Goal: Task Accomplishment & Management: Use online tool/utility

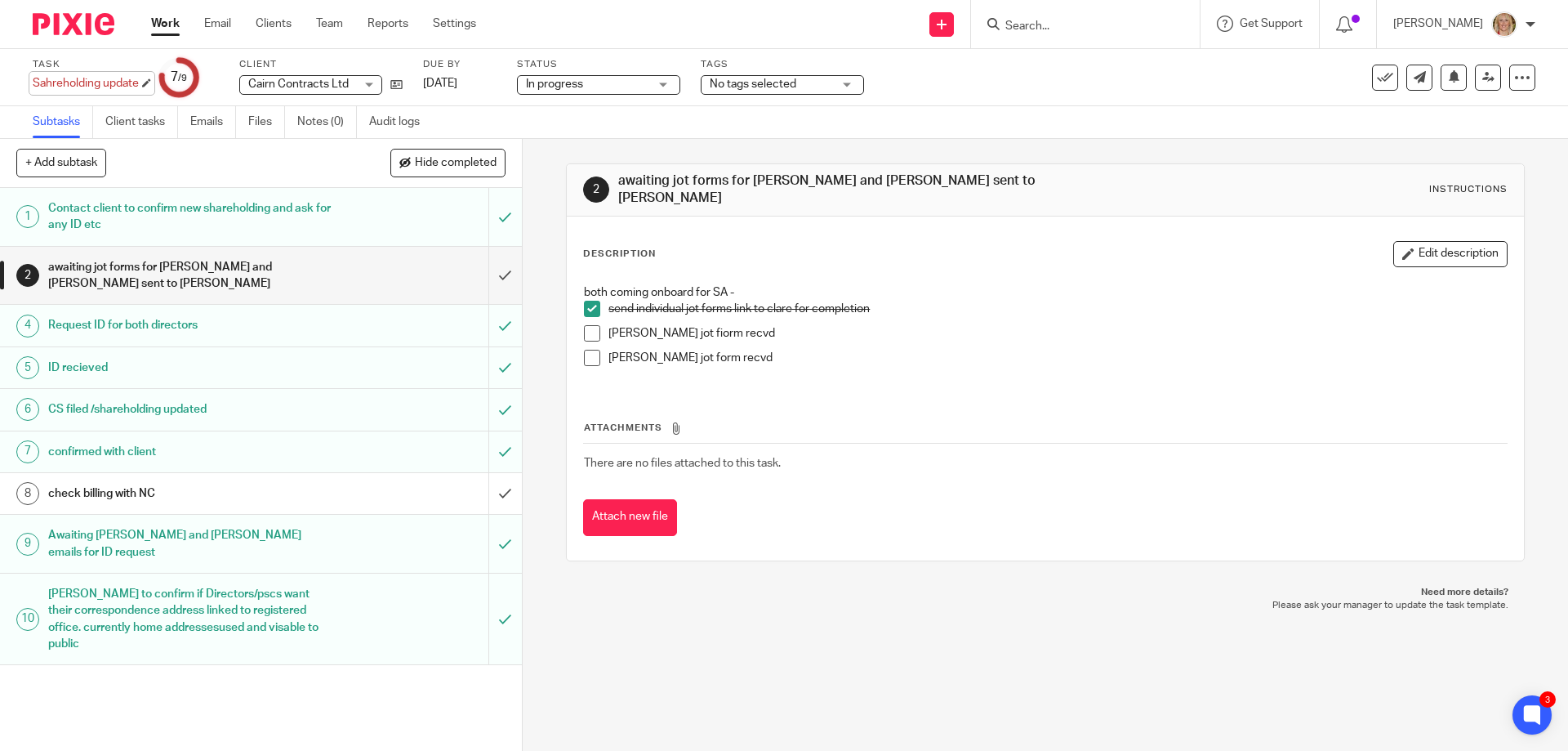
click at [89, 85] on div "Sahreholding update Save Sahreholding update" at bounding box center [85, 83] width 106 height 16
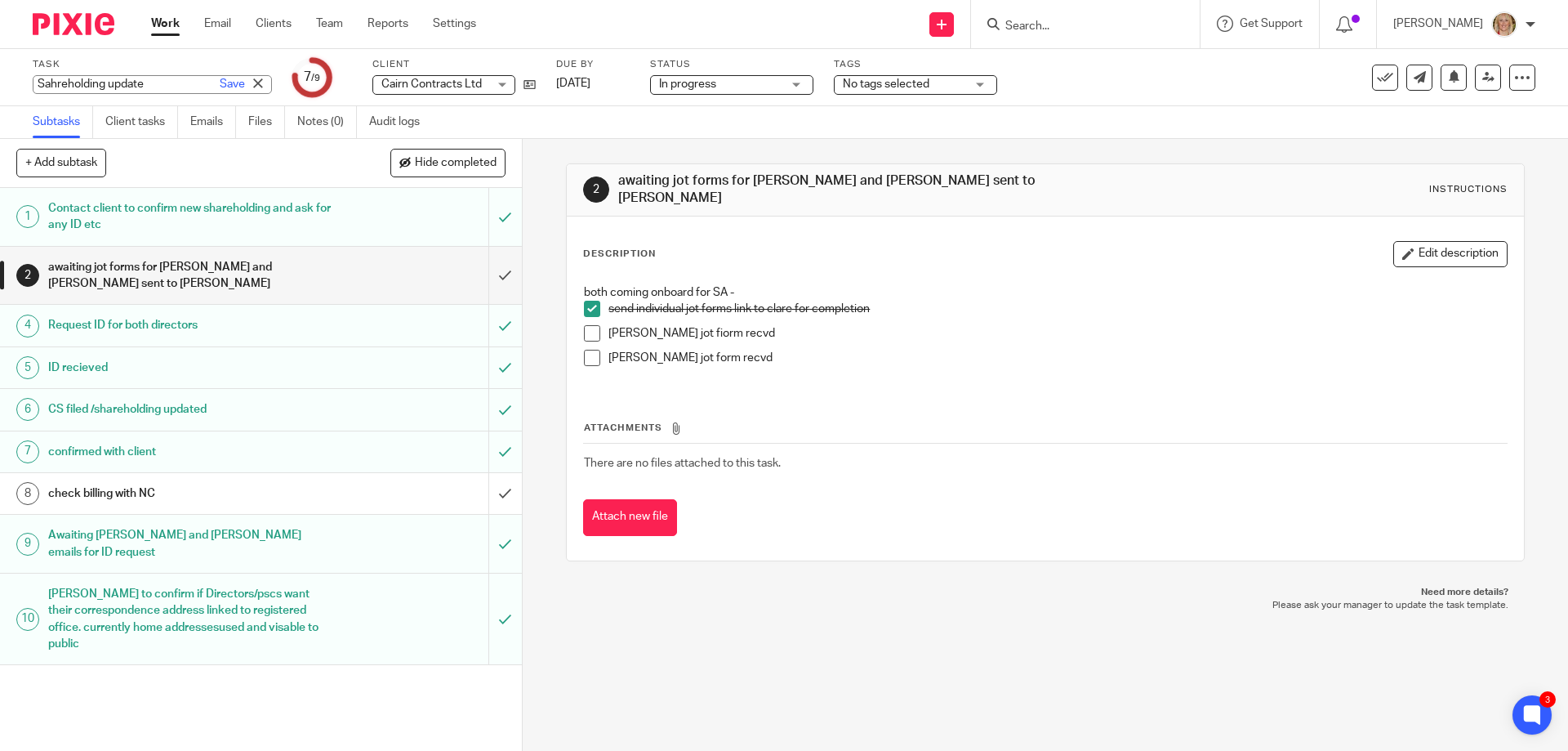
click at [47, 84] on input "Sahreholding update" at bounding box center [152, 84] width 240 height 19
type input "Shareholding update"
click at [220, 81] on link "Save" at bounding box center [232, 84] width 25 height 16
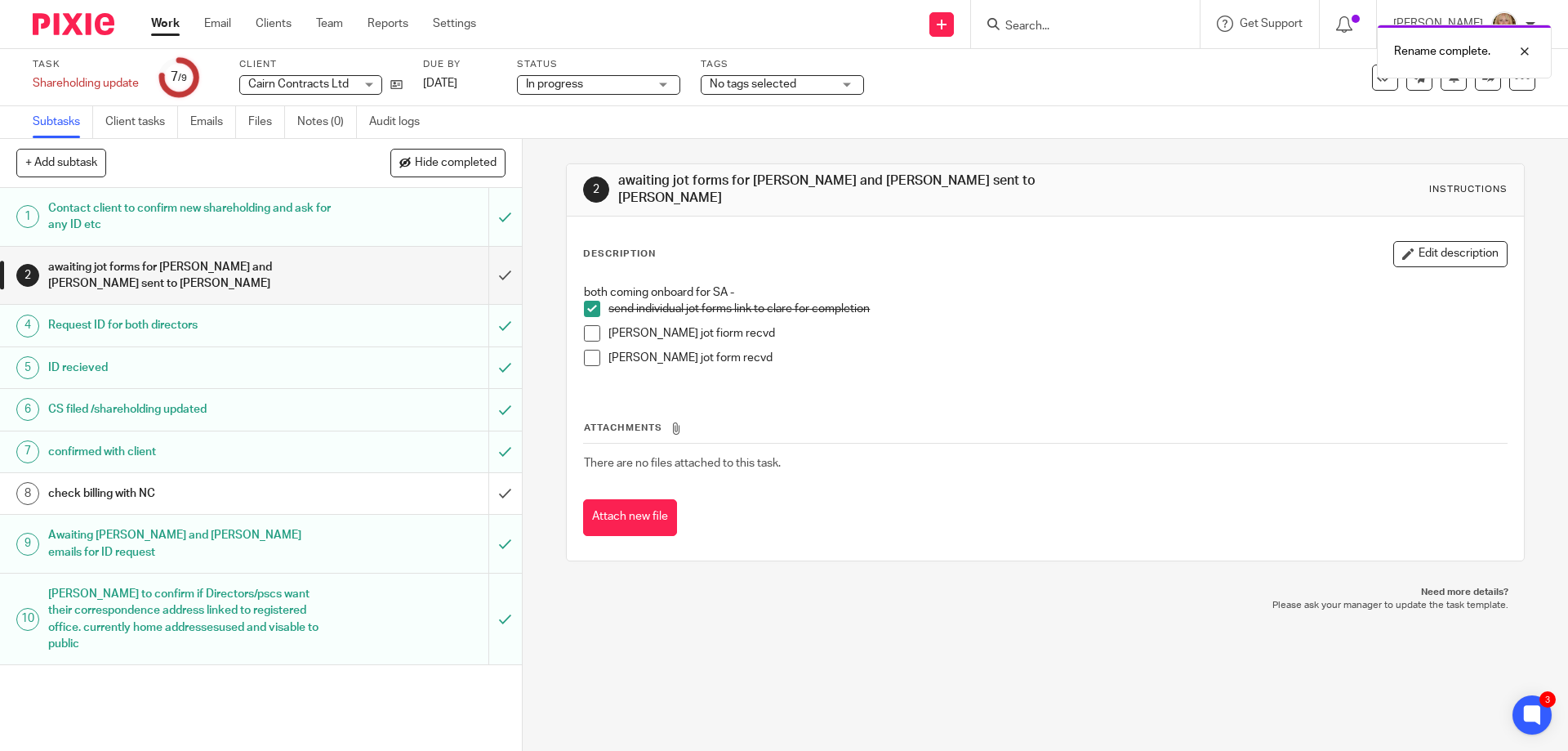
click at [1066, 27] on div "Rename complete." at bounding box center [1167, 47] width 768 height 62
click at [1032, 21] on div "Rename complete." at bounding box center [1167, 47] width 768 height 62
click at [1058, 19] on div "Rename complete." at bounding box center [1167, 47] width 768 height 62
click at [1523, 52] on div at bounding box center [1513, 52] width 45 height 20
click at [1083, 26] on input "Search" at bounding box center [1076, 27] width 147 height 15
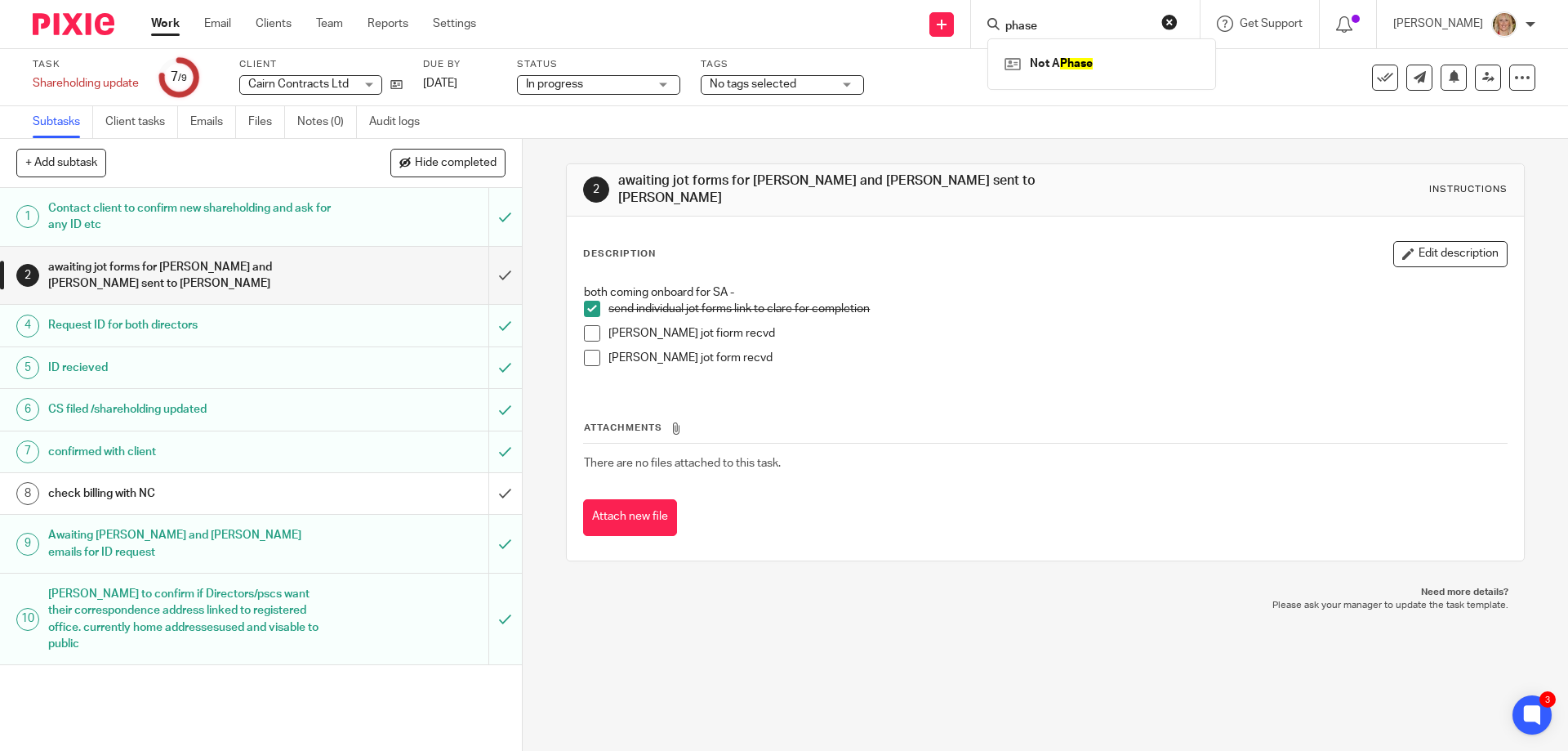
type input "phase"
click button "submit" at bounding box center [0, 0] width 0 height 0
click at [1116, 61] on link at bounding box center [1101, 64] width 202 height 25
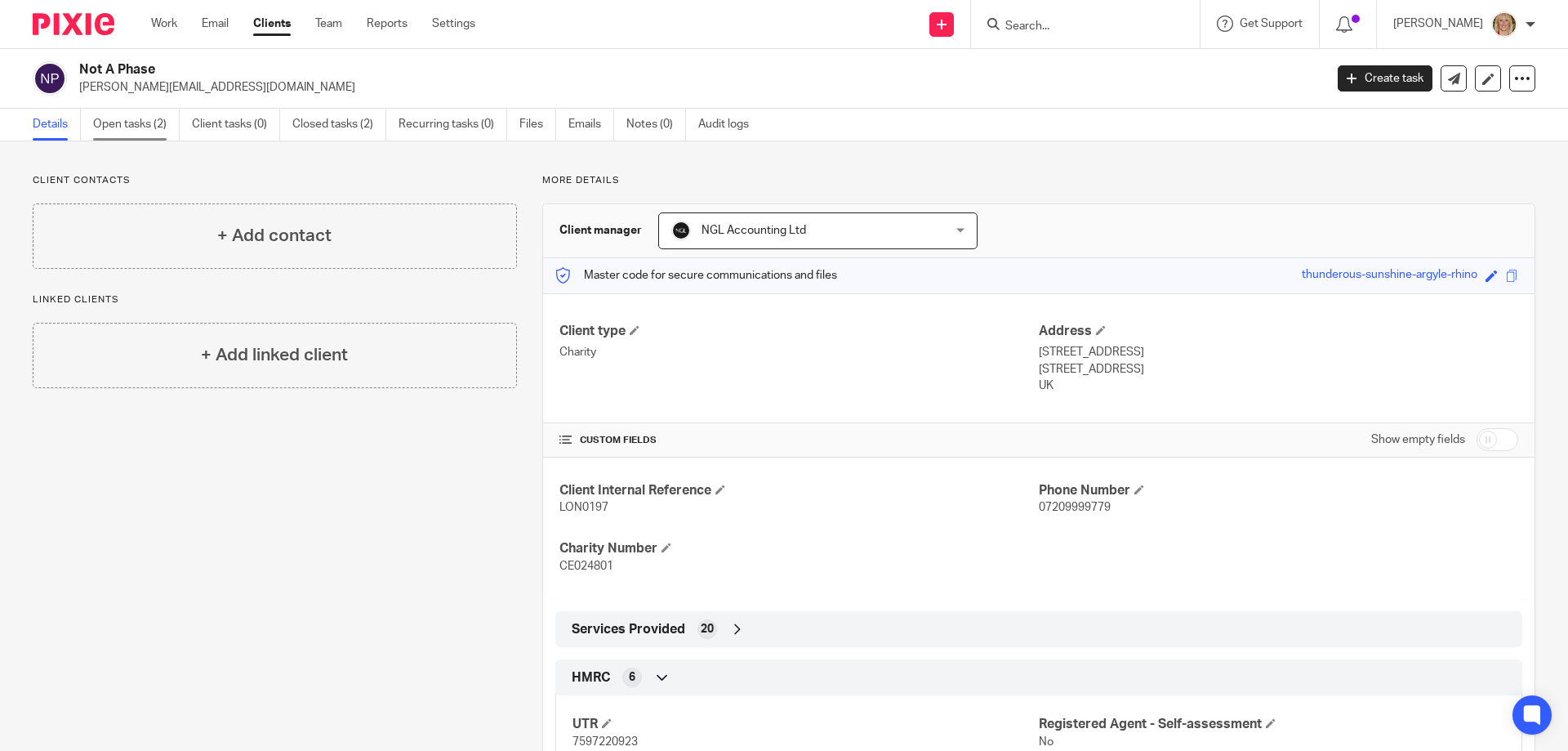
click at [131, 121] on link "Open tasks (2)" at bounding box center [136, 125] width 86 height 32
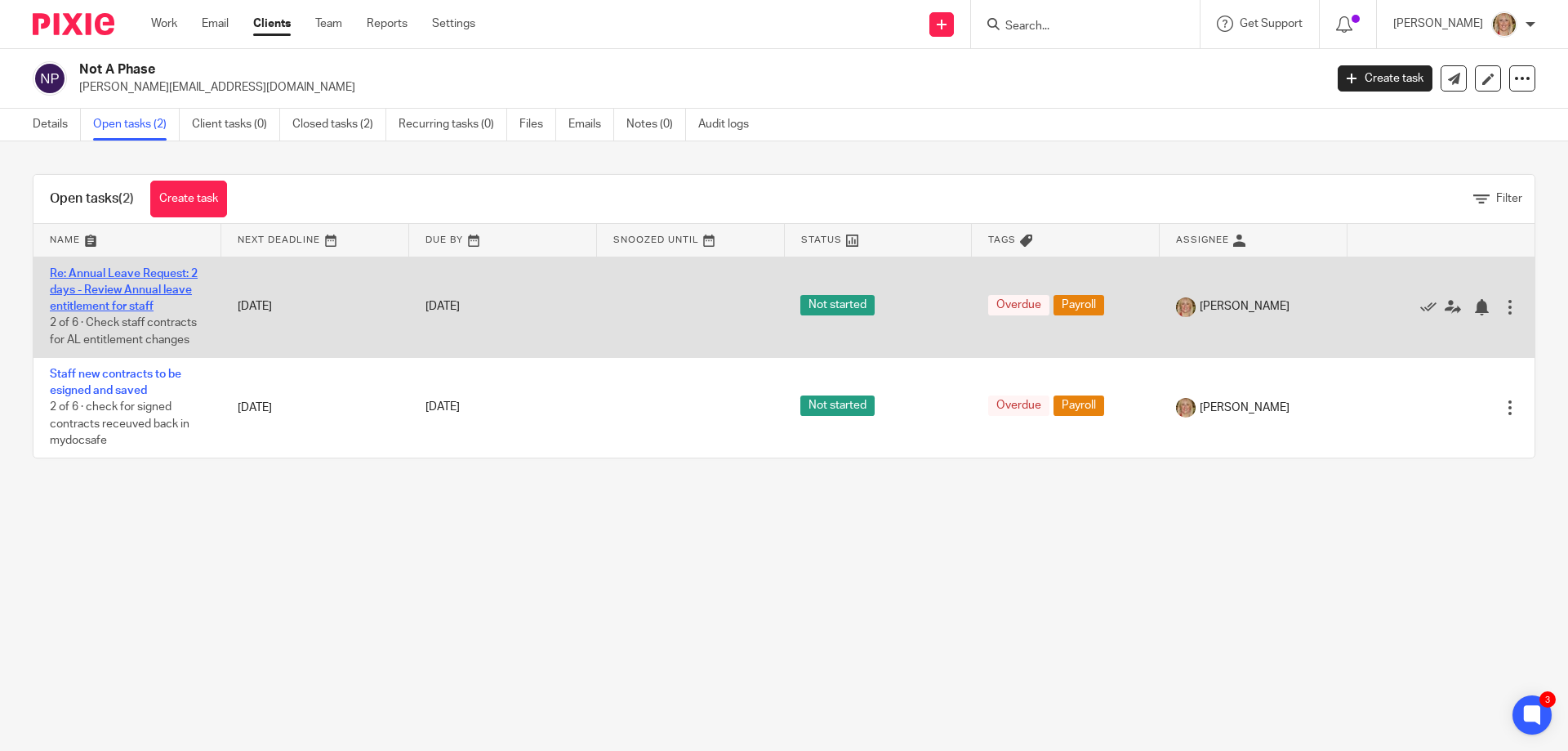
click at [120, 292] on link "Re: Annual Leave Request: 2 days - Review Annual leave entitlement for staff" at bounding box center [124, 290] width 148 height 45
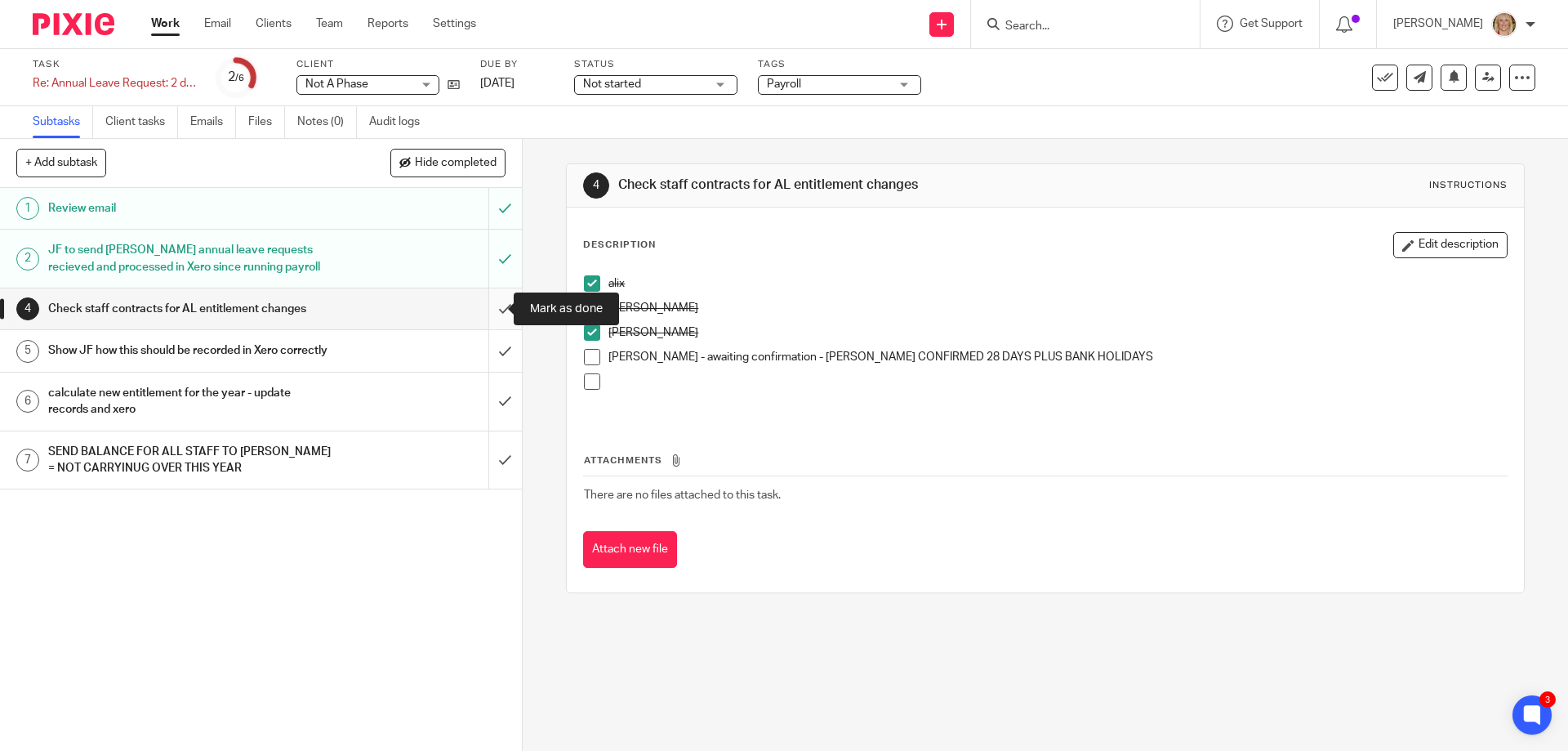
click at [485, 307] on input "submit" at bounding box center [261, 309] width 522 height 41
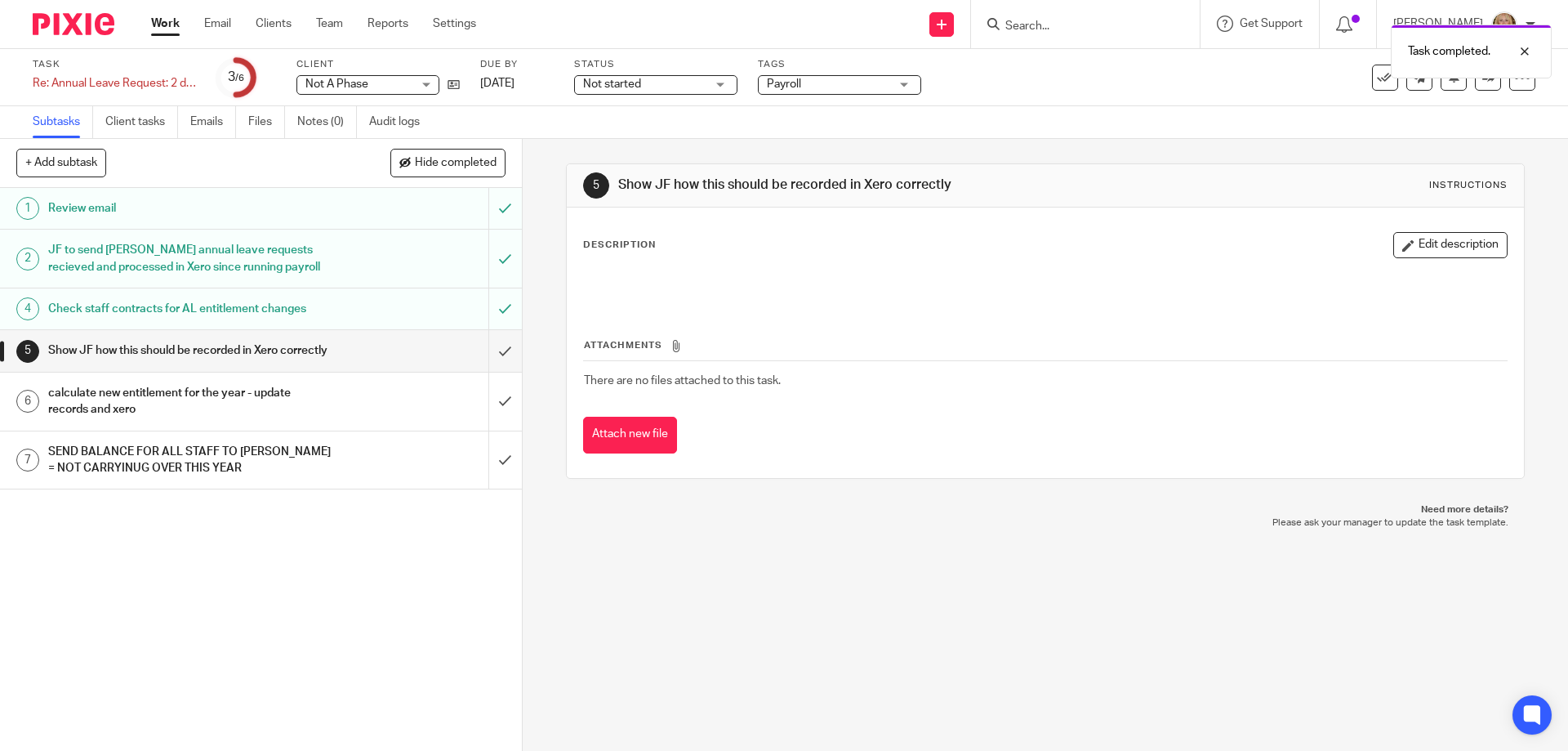
click at [402, 310] on div "Check staff contracts for AL entitlement changes" at bounding box center [260, 309] width 424 height 25
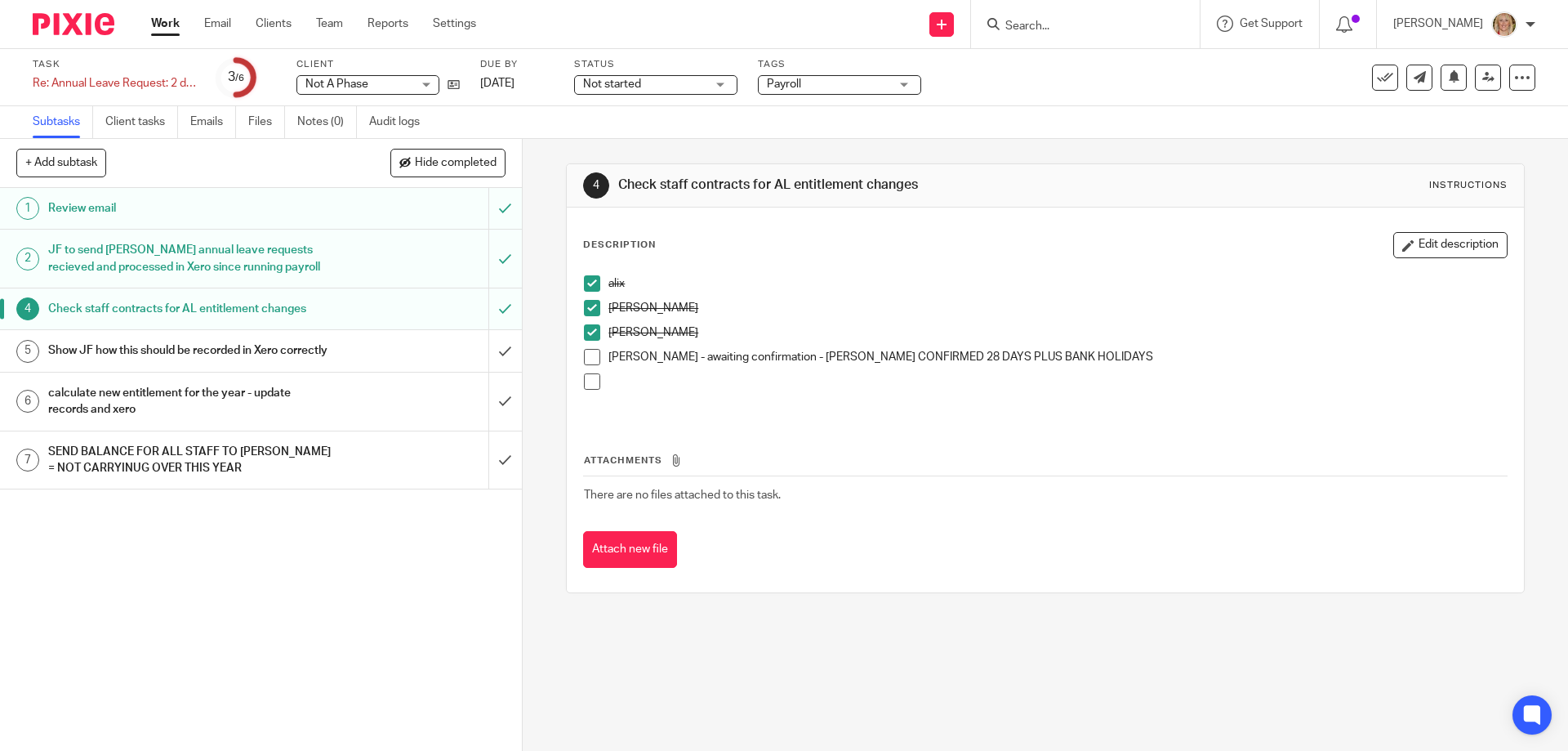
click at [584, 356] on span at bounding box center [592, 357] width 16 height 16
